Goal: Navigation & Orientation: Go to known website

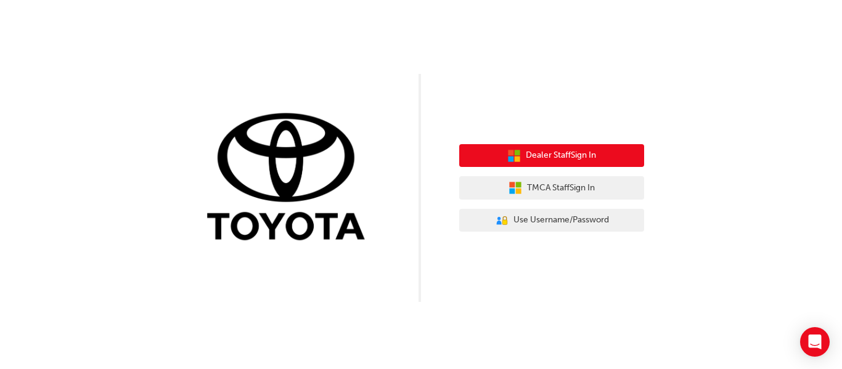
click at [552, 158] on span "Dealer Staff Sign In" at bounding box center [561, 156] width 70 height 14
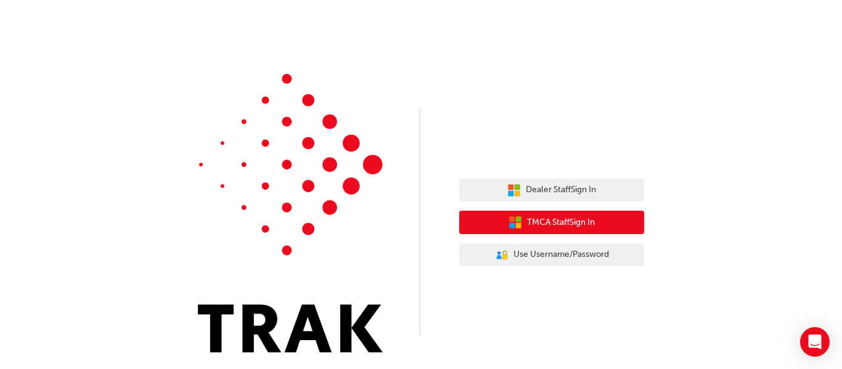
click at [522, 226] on button "TMCA Staff Sign In" at bounding box center [551, 222] width 185 height 23
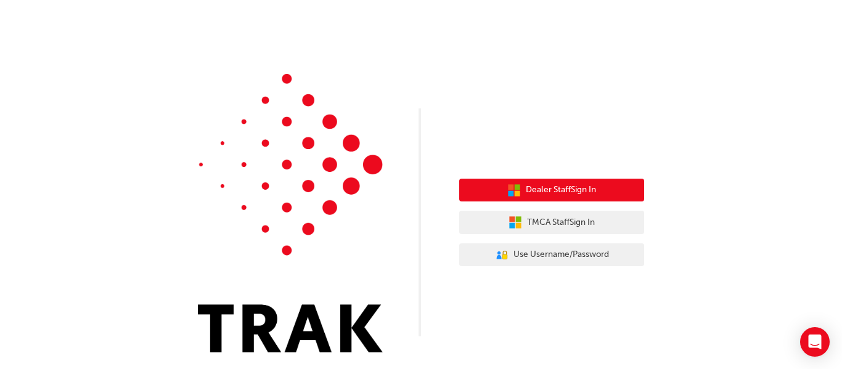
click at [538, 195] on span "Dealer Staff Sign In" at bounding box center [561, 190] width 70 height 14
click at [566, 182] on button "Dealer Staff Sign In" at bounding box center [551, 190] width 185 height 23
